Goal: Task Accomplishment & Management: Use online tool/utility

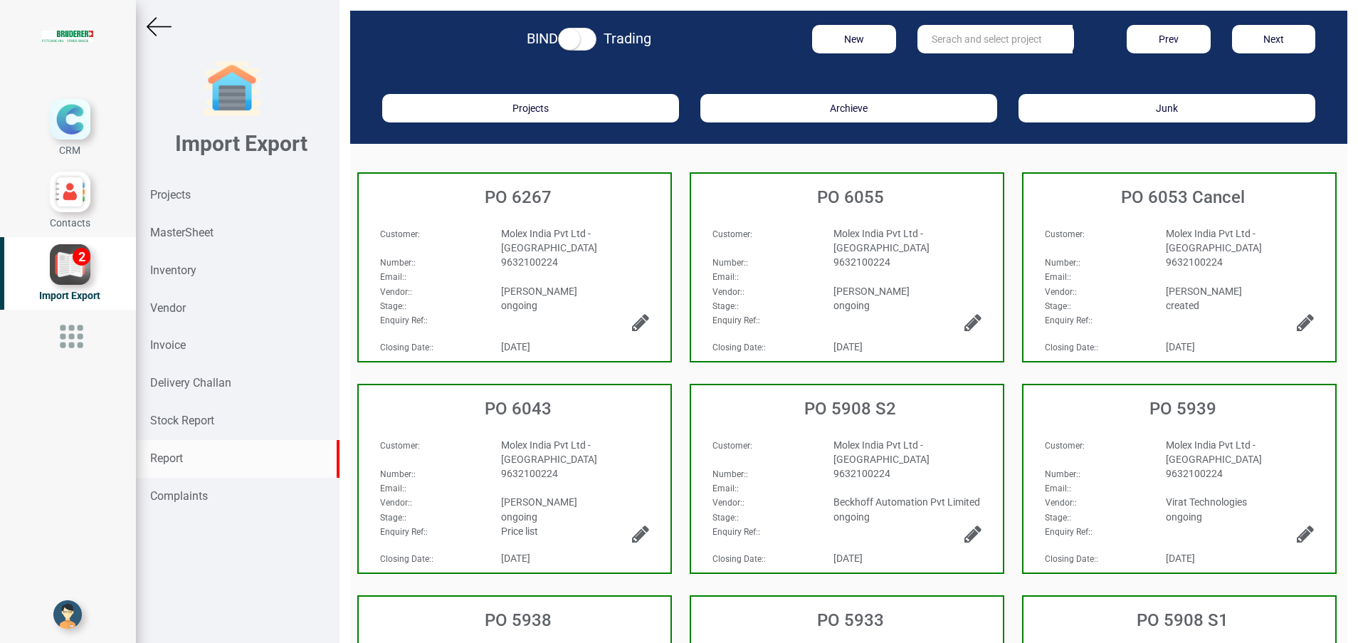
click at [194, 447] on div "Report" at bounding box center [238, 459] width 204 height 38
select select
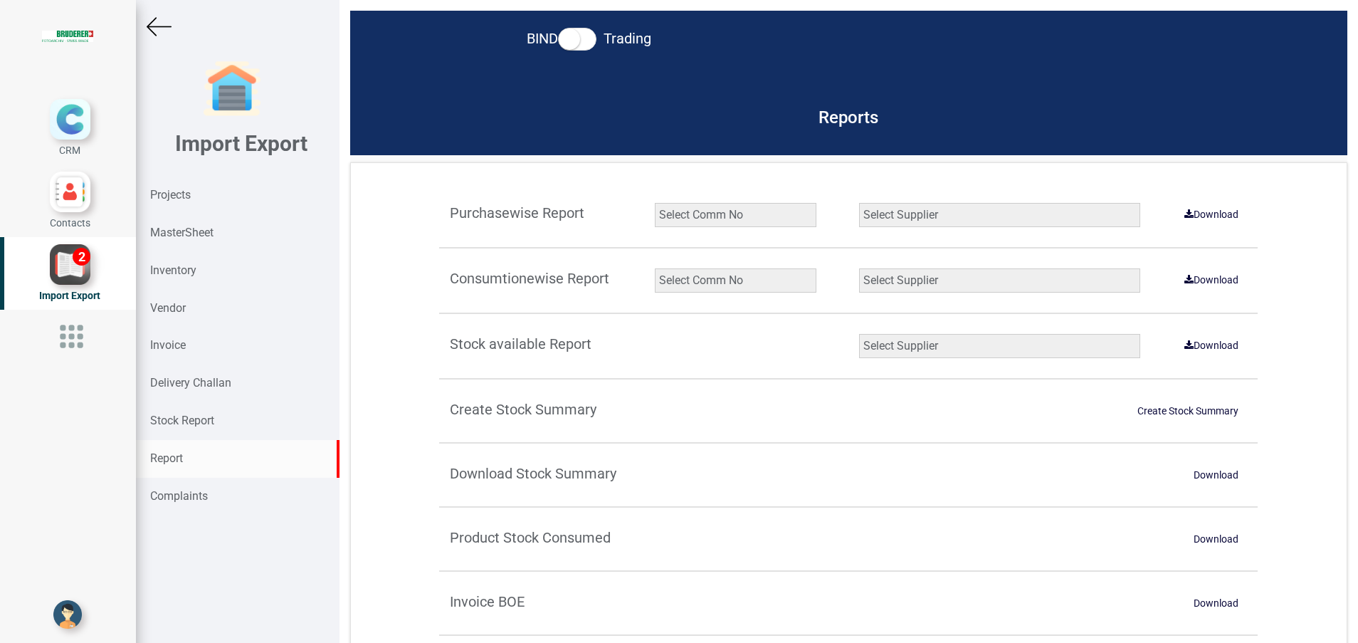
click at [683, 281] on select "Select Comm No 9872 2135R RU1506 11025-1298 5534R 5948 11051-1150 1932 2135 202…" at bounding box center [736, 280] width 162 height 24
select select "string:11025-1246"
click at [655, 268] on select "Select Comm No 9872 2135R RU1506 11025-1298 5534R 5948 11051-1150 1932 2135 202…" at bounding box center [736, 280] width 162 height 24
click at [903, 280] on select "Select Supplier All Supplier XNG Automation solutions [PERSON_NAME] Beckhoff Au…" at bounding box center [999, 280] width 281 height 24
select select "string:all"
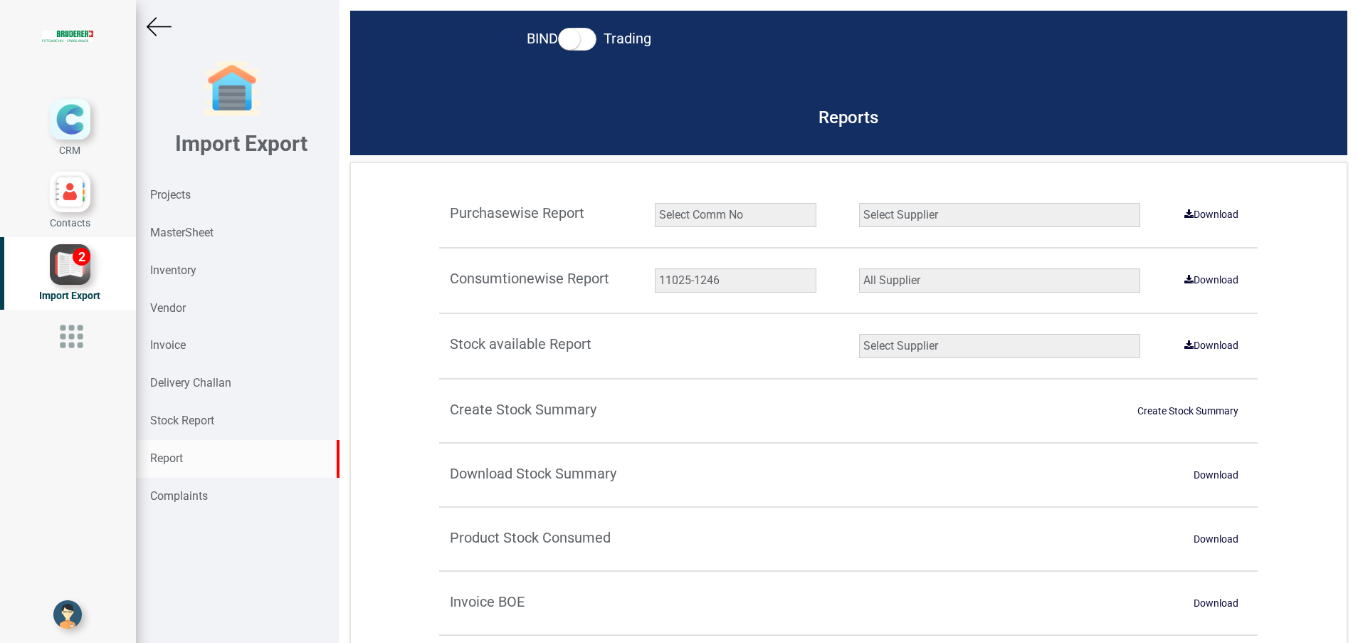
click at [859, 268] on select "Select Supplier All Supplier XNG Automation solutions [PERSON_NAME] Beckhoff Au…" at bounding box center [999, 280] width 281 height 24
click at [1196, 283] on link "Download" at bounding box center [1211, 279] width 71 height 23
click at [568, 86] on div "Reports" at bounding box center [848, 114] width 997 height 83
